Goal: Transaction & Acquisition: Purchase product/service

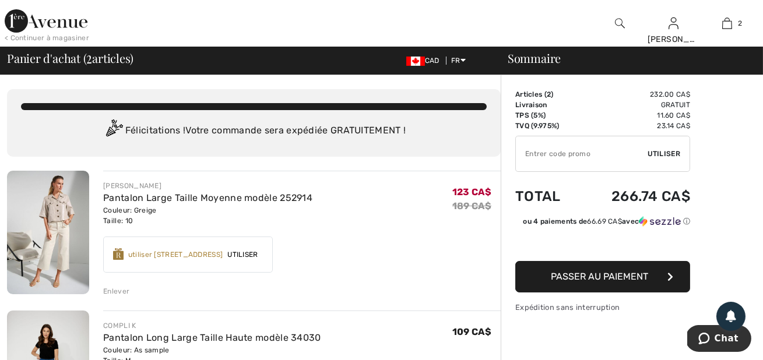
click at [628, 273] on span "Passer au paiement" at bounding box center [599, 276] width 97 height 11
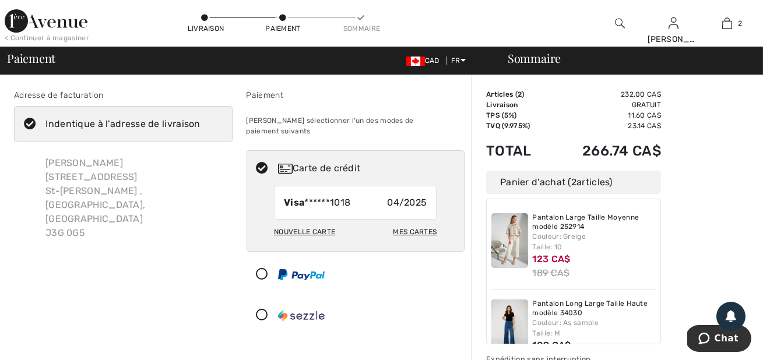
click at [409, 222] on div "Mes cartes" at bounding box center [415, 232] width 44 height 20
radio input "true"
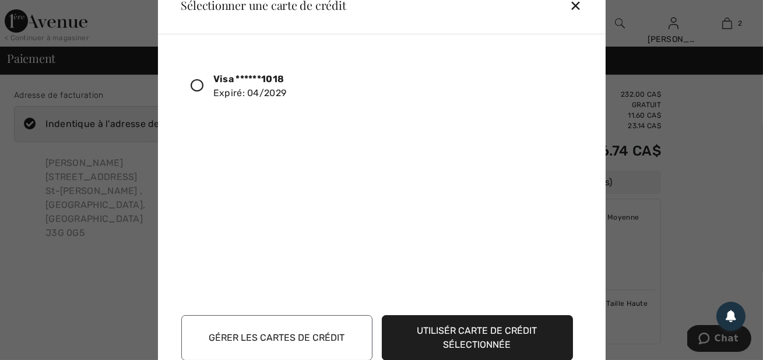
click at [200, 83] on icon at bounding box center [197, 85] width 13 height 13
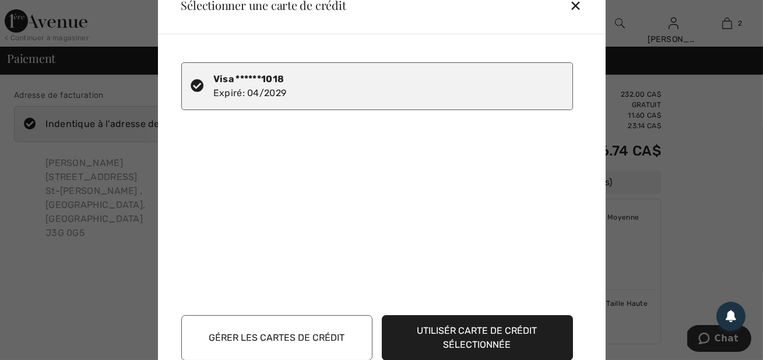
click at [420, 332] on button "Utilisér carte de crédit sélectionnée" at bounding box center [477, 337] width 191 height 45
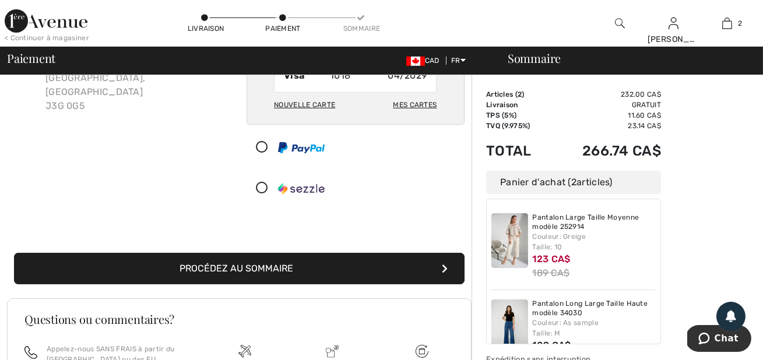
scroll to position [148, 0]
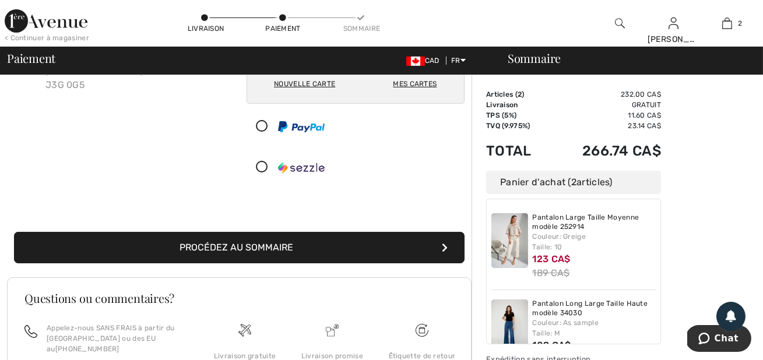
click at [442, 243] on icon "submit" at bounding box center [445, 247] width 6 height 9
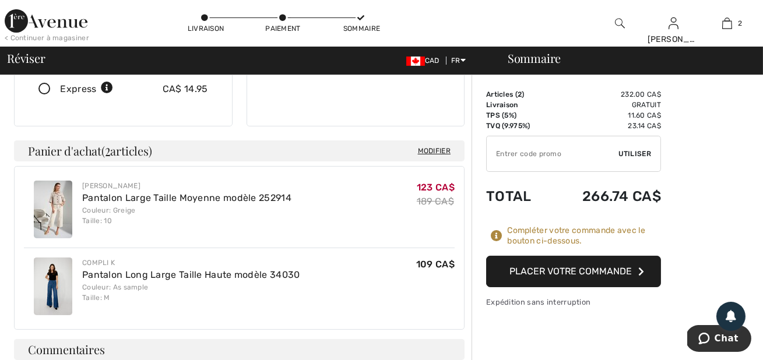
scroll to position [254, 0]
click at [583, 265] on button "Placer votre commande" at bounding box center [573, 271] width 175 height 31
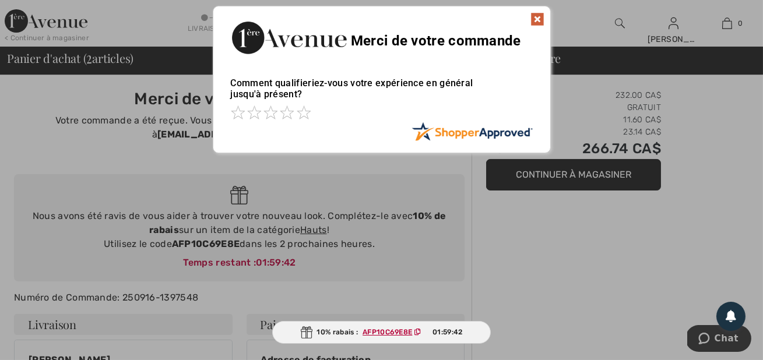
click at [539, 15] on img at bounding box center [537, 19] width 14 height 14
